Goal: Information Seeking & Learning: Check status

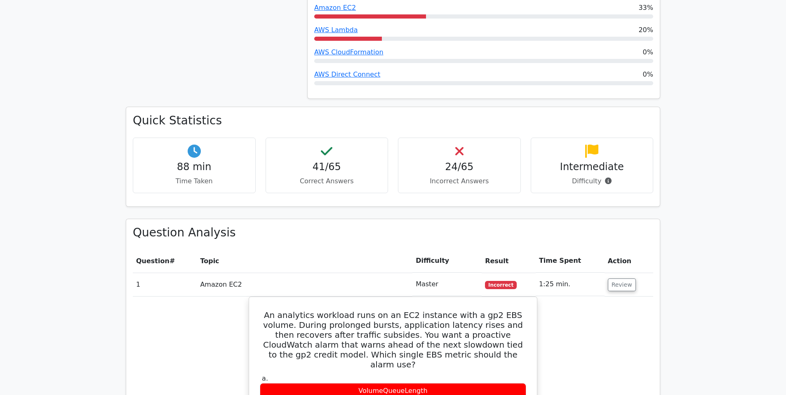
scroll to position [995, 0]
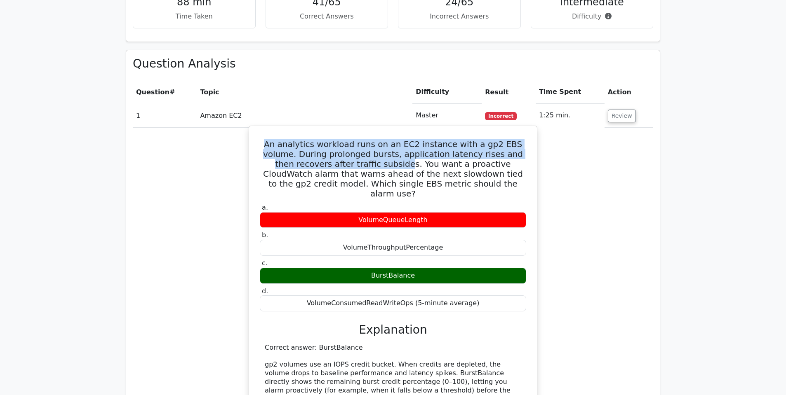
drag, startPoint x: 261, startPoint y: 112, endPoint x: 331, endPoint y: 132, distance: 73.2
click at [331, 139] on h5 "An analytics workload runs on an EC2 instance with a gp2 EBS volume. During pro…" at bounding box center [393, 168] width 268 height 59
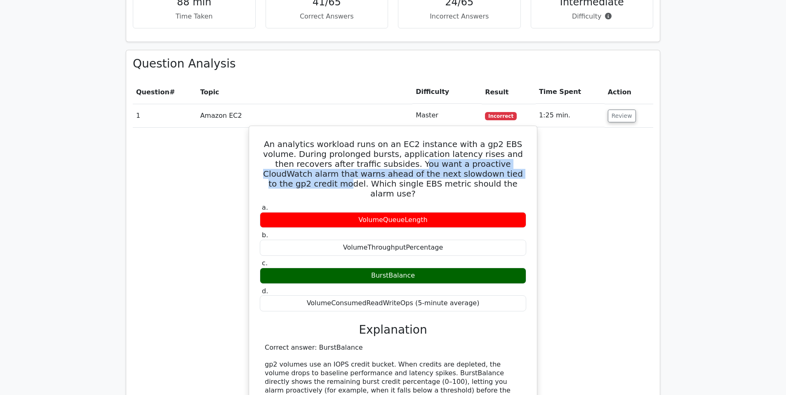
drag, startPoint x: 342, startPoint y: 132, endPoint x: 461, endPoint y: 146, distance: 119.9
click at [461, 146] on h5 "An analytics workload runs on an EC2 instance with a gp2 EBS volume. During pro…" at bounding box center [393, 168] width 268 height 59
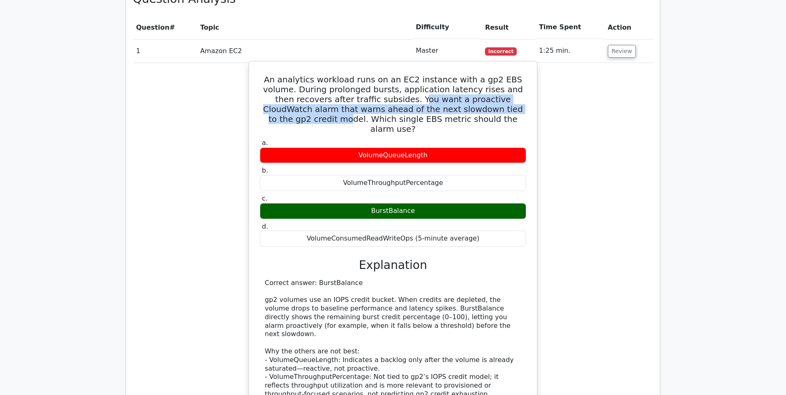
scroll to position [1082, 0]
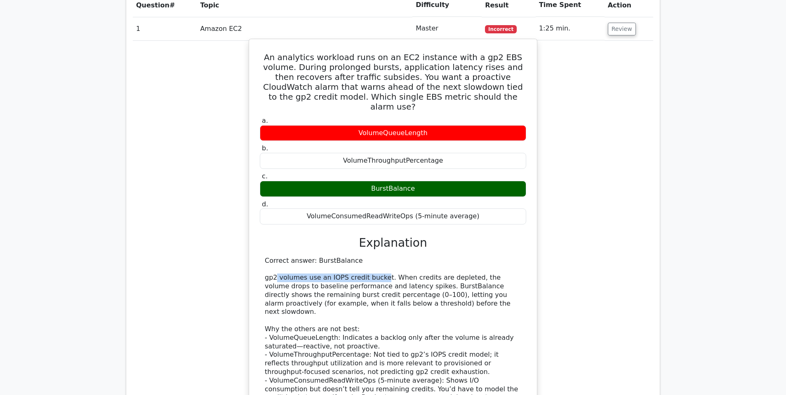
drag, startPoint x: 275, startPoint y: 236, endPoint x: 379, endPoint y: 236, distance: 103.1
click at [379, 257] on div "Correct answer: BurstBalance gp2 volumes use an IOPS credit bucket. When credit…" at bounding box center [393, 334] width 256 height 154
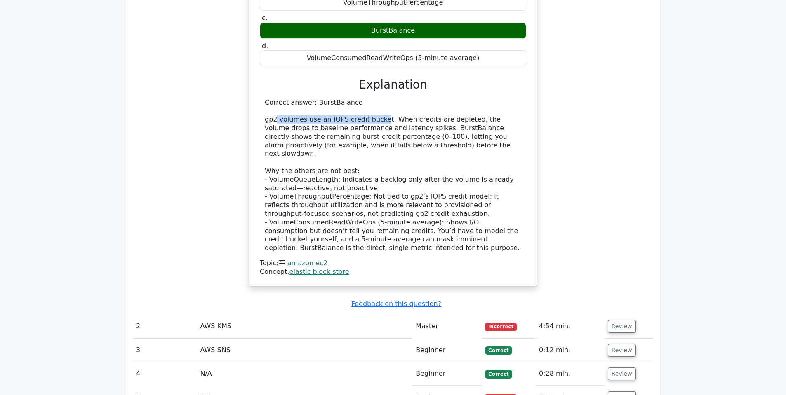
scroll to position [1241, 0]
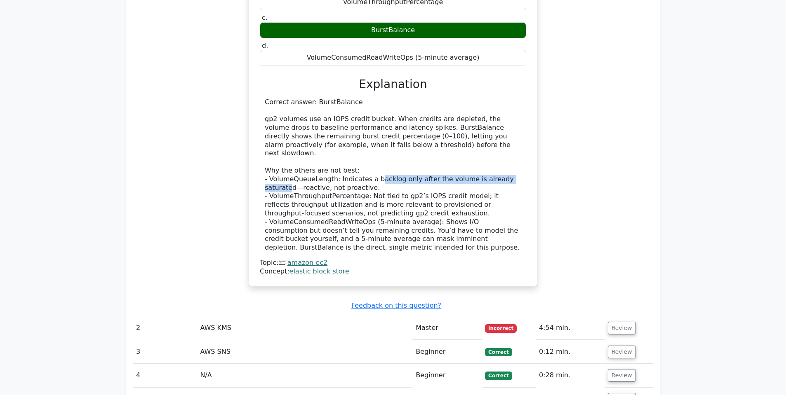
drag, startPoint x: 374, startPoint y: 126, endPoint x: 516, endPoint y: 125, distance: 141.4
click at [516, 125] on div "Correct answer: BurstBalance gp2 volumes use an IOPS credit bucket. When credit…" at bounding box center [393, 175] width 256 height 154
drag, startPoint x: 271, startPoint y: 132, endPoint x: 286, endPoint y: 132, distance: 14.4
click at [285, 132] on div "Correct answer: BurstBalance gp2 volumes use an IOPS credit bucket. When credit…" at bounding box center [393, 175] width 256 height 154
drag, startPoint x: 304, startPoint y: 134, endPoint x: 329, endPoint y: 134, distance: 25.2
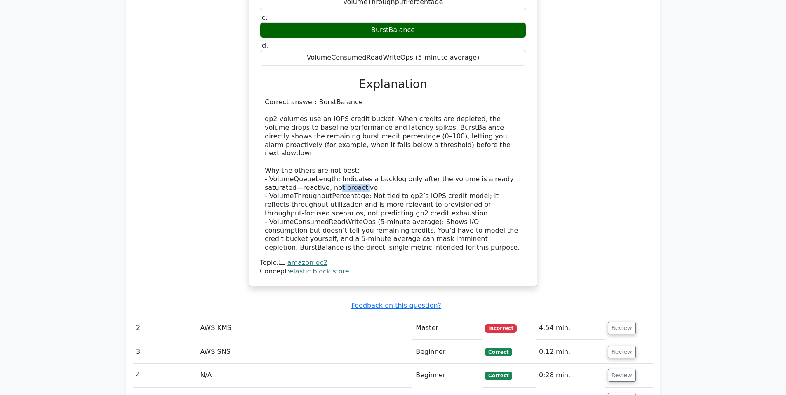
click at [329, 134] on div "Correct answer: BurstBalance gp2 volumes use an IOPS credit bucket. When credit…" at bounding box center [393, 175] width 256 height 154
drag, startPoint x: 273, startPoint y: 143, endPoint x: 357, endPoint y: 142, distance: 84.1
click at [357, 142] on div "Correct answer: BurstBalance gp2 volumes use an IOPS credit bucket. When credit…" at bounding box center [393, 175] width 256 height 154
drag, startPoint x: 375, startPoint y: 142, endPoint x: 425, endPoint y: 142, distance: 49.5
click at [425, 142] on div "Correct answer: BurstBalance gp2 volumes use an IOPS credit bucket. When credit…" at bounding box center [393, 175] width 256 height 154
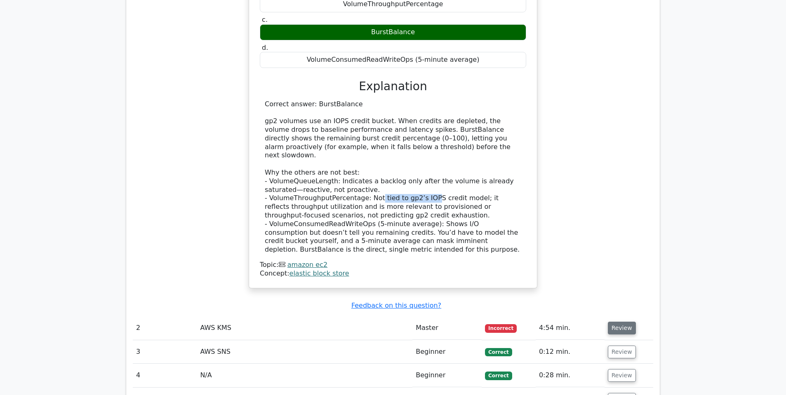
click at [623, 322] on button "Review" at bounding box center [622, 328] width 28 height 13
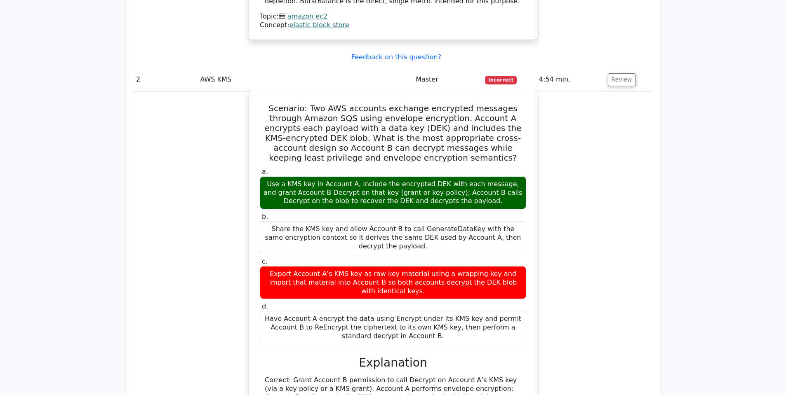
scroll to position [1477, 0]
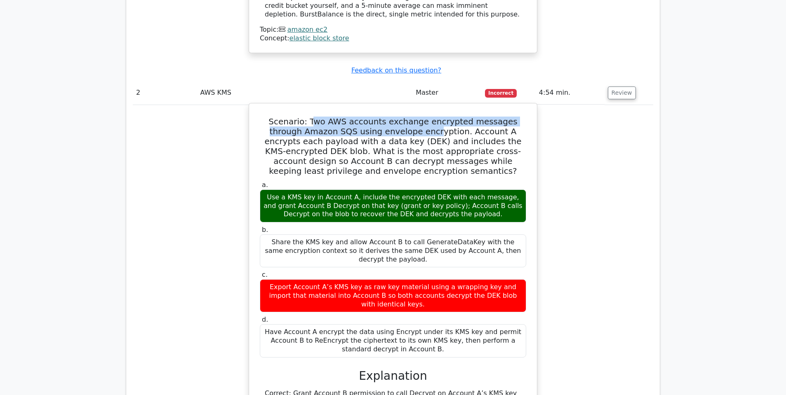
drag, startPoint x: 307, startPoint y: 68, endPoint x: 395, endPoint y: 74, distance: 88.5
click at [395, 117] on h5 "Scenario: Two AWS accounts exchange encrypted messages through Amazon SQS using…" at bounding box center [393, 146] width 268 height 59
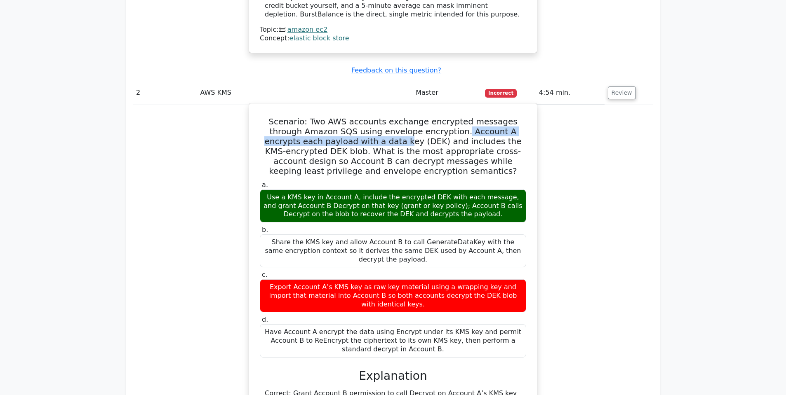
drag, startPoint x: 420, startPoint y: 72, endPoint x: 343, endPoint y: 83, distance: 77.6
click at [343, 117] on h5 "Scenario: Two AWS accounts exchange encrypted messages through Amazon SQS using…" at bounding box center [393, 146] width 268 height 59
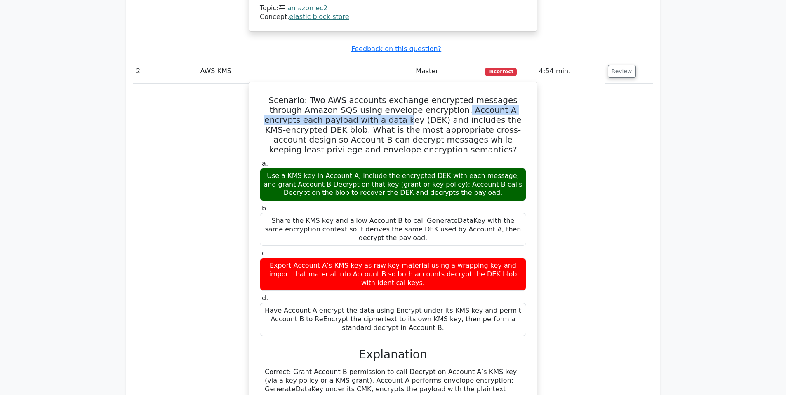
scroll to position [1572, 0]
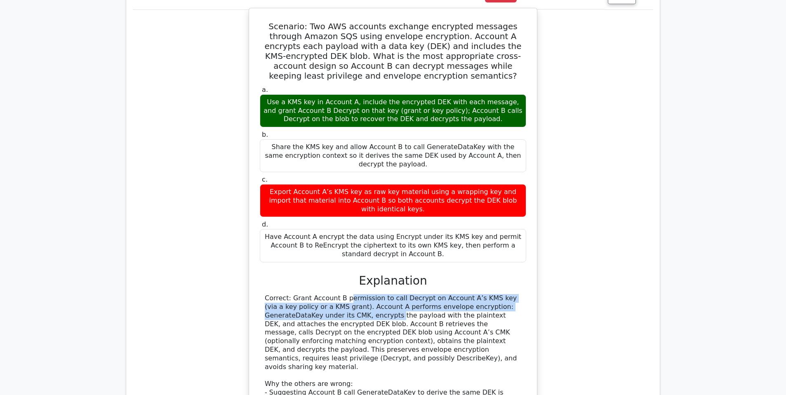
drag, startPoint x: 292, startPoint y: 235, endPoint x: 341, endPoint y: 253, distance: 51.4
click at [341, 294] on div "Correct: Grant Account B permission to call Decrypt on Account A’s KMS key (via…" at bounding box center [393, 388] width 256 height 189
